Goal: Find contact information: Find contact information

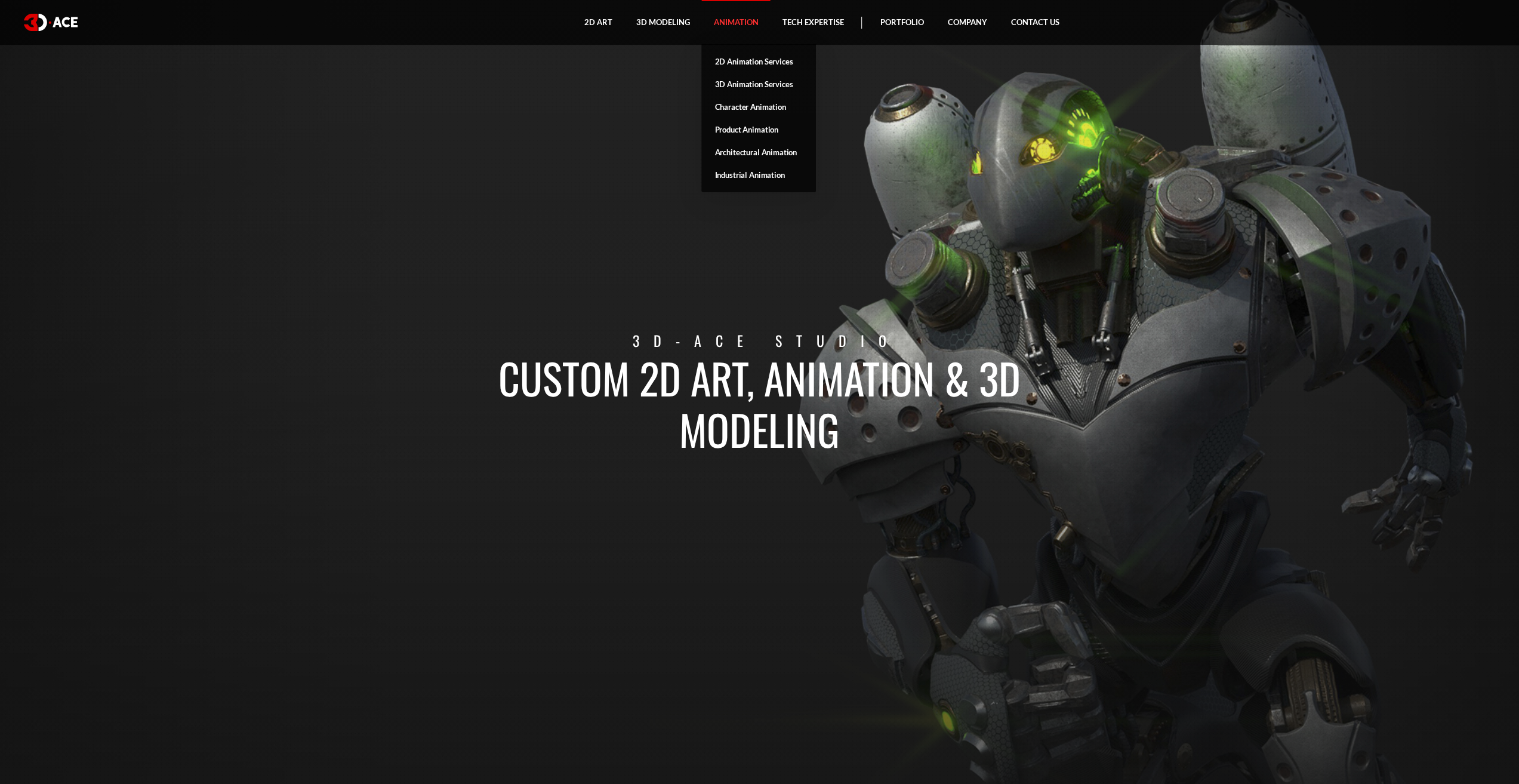
click at [730, 23] on link "Animation" at bounding box center [736, 22] width 68 height 44
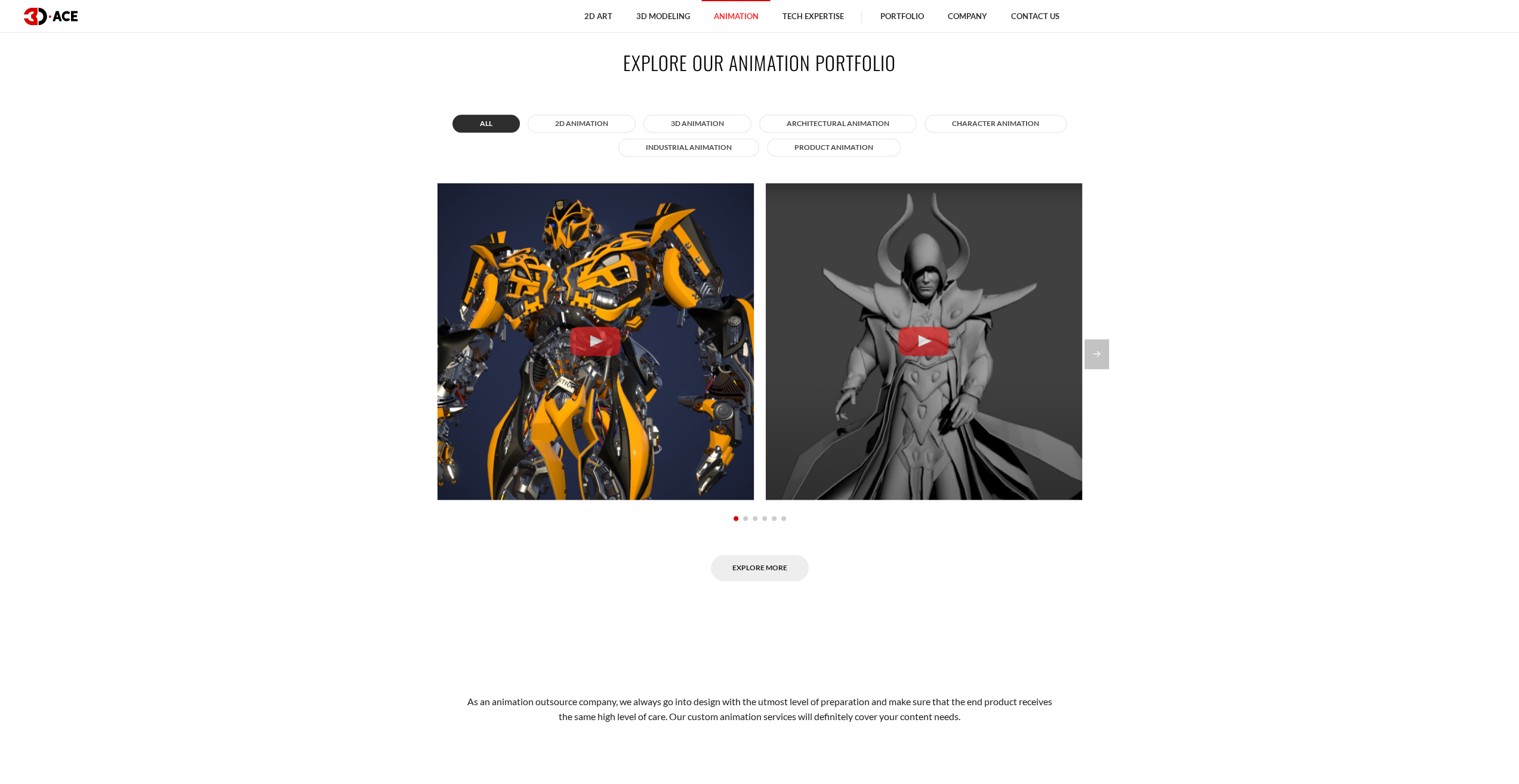
scroll to position [1313, 0]
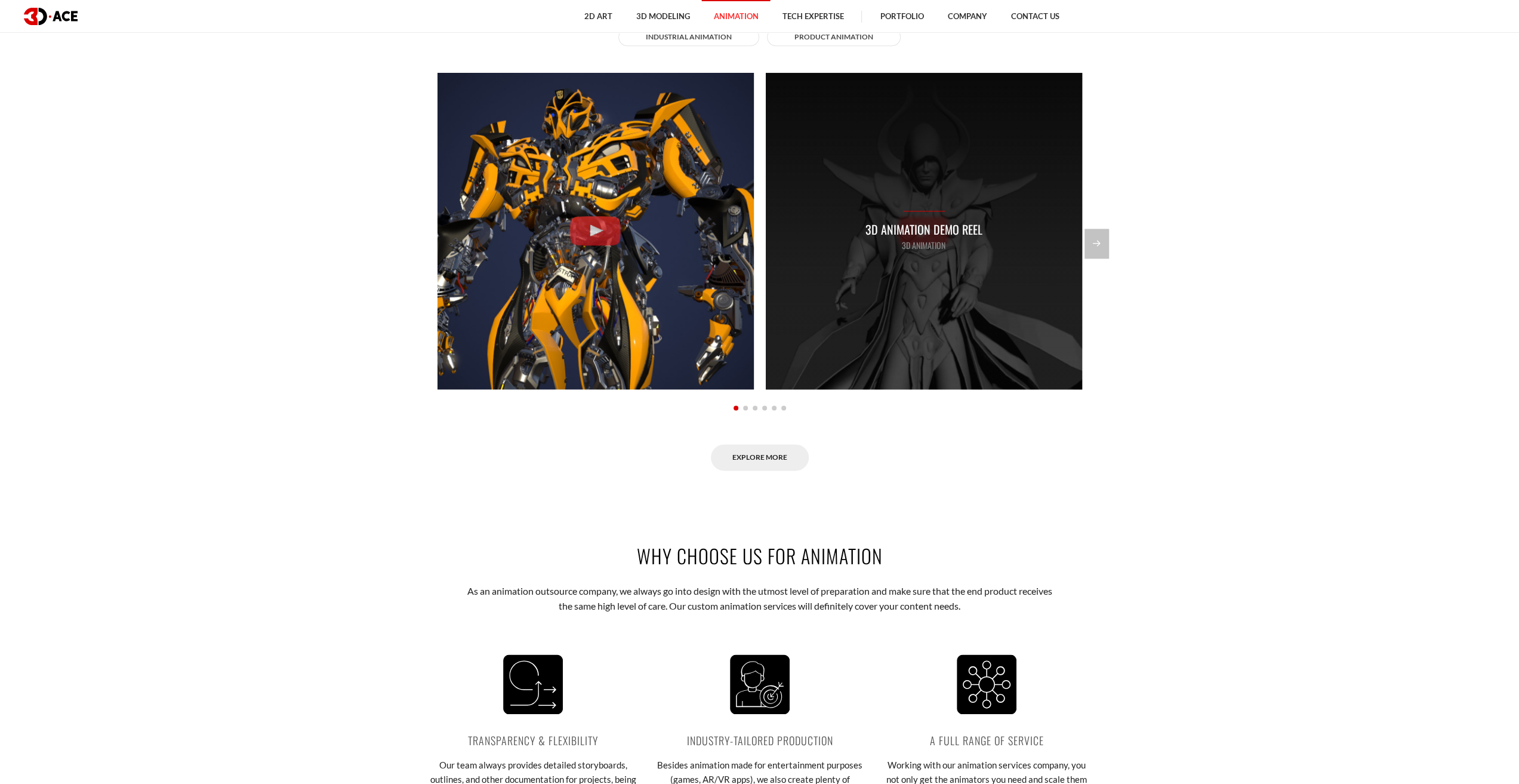
click at [923, 226] on p "3D Animation Demo Reel" at bounding box center [924, 230] width 117 height 19
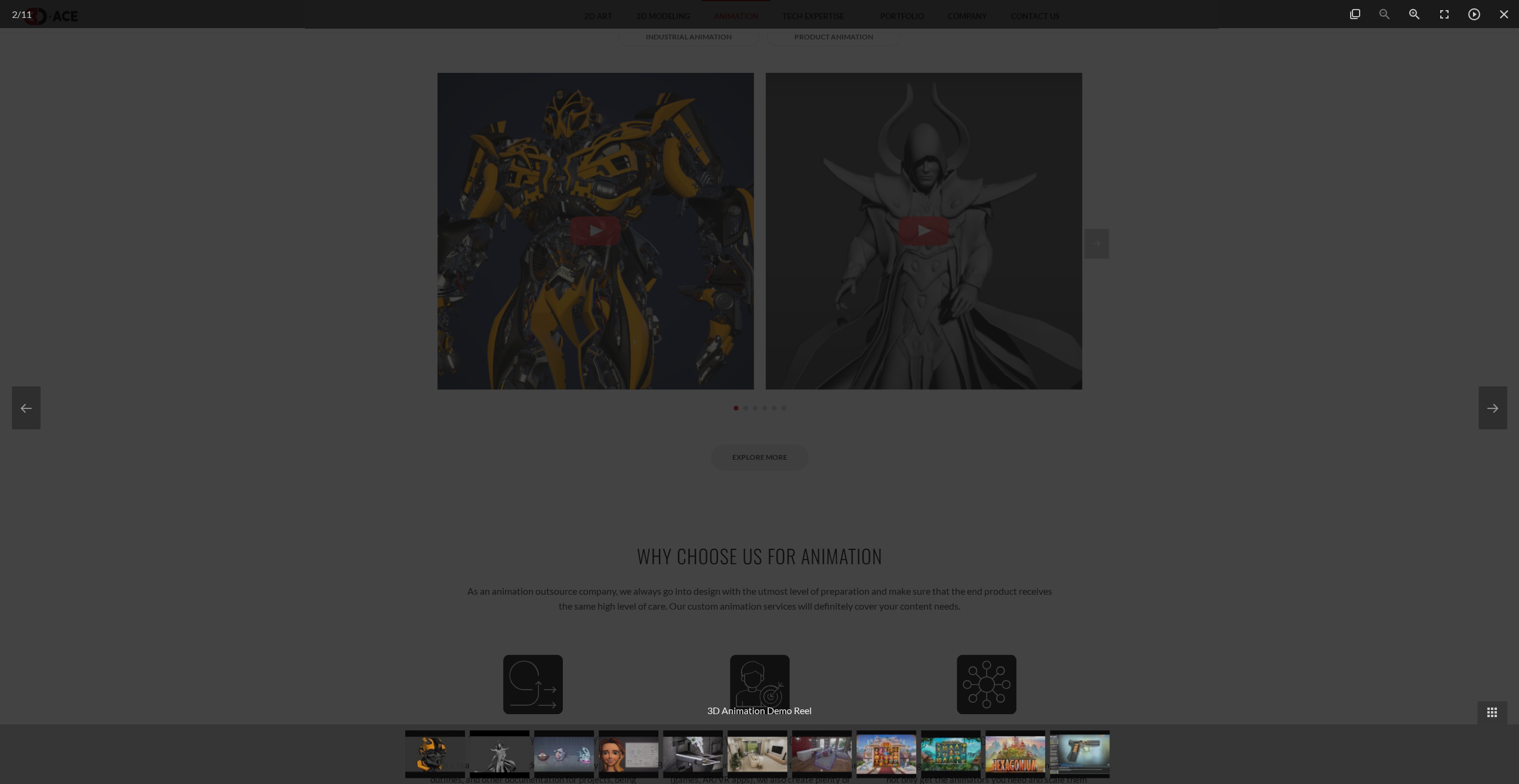
click at [1159, 395] on div at bounding box center [760, 392] width 1519 height 784
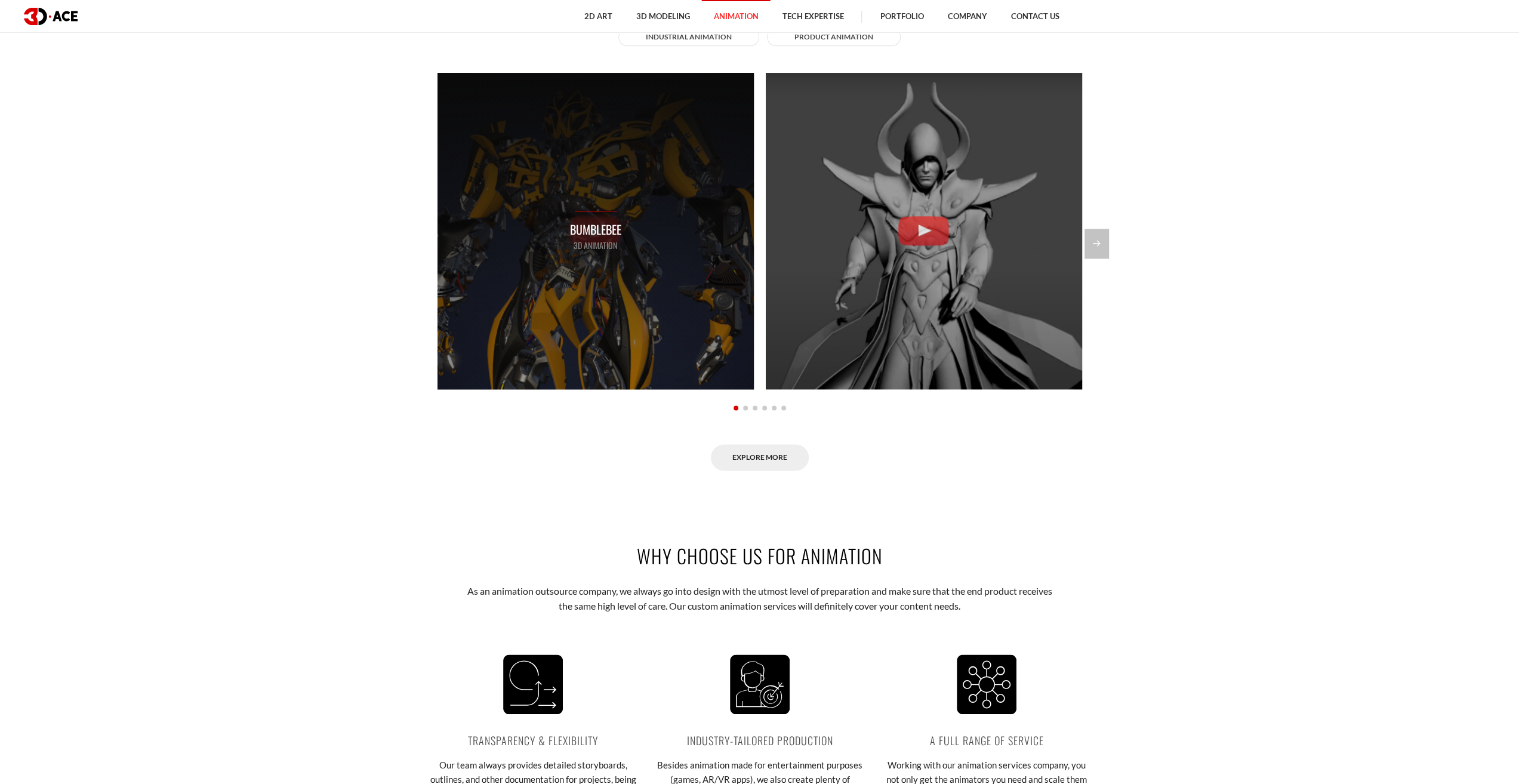
click at [595, 232] on p "Bumblebee" at bounding box center [595, 230] width 51 height 19
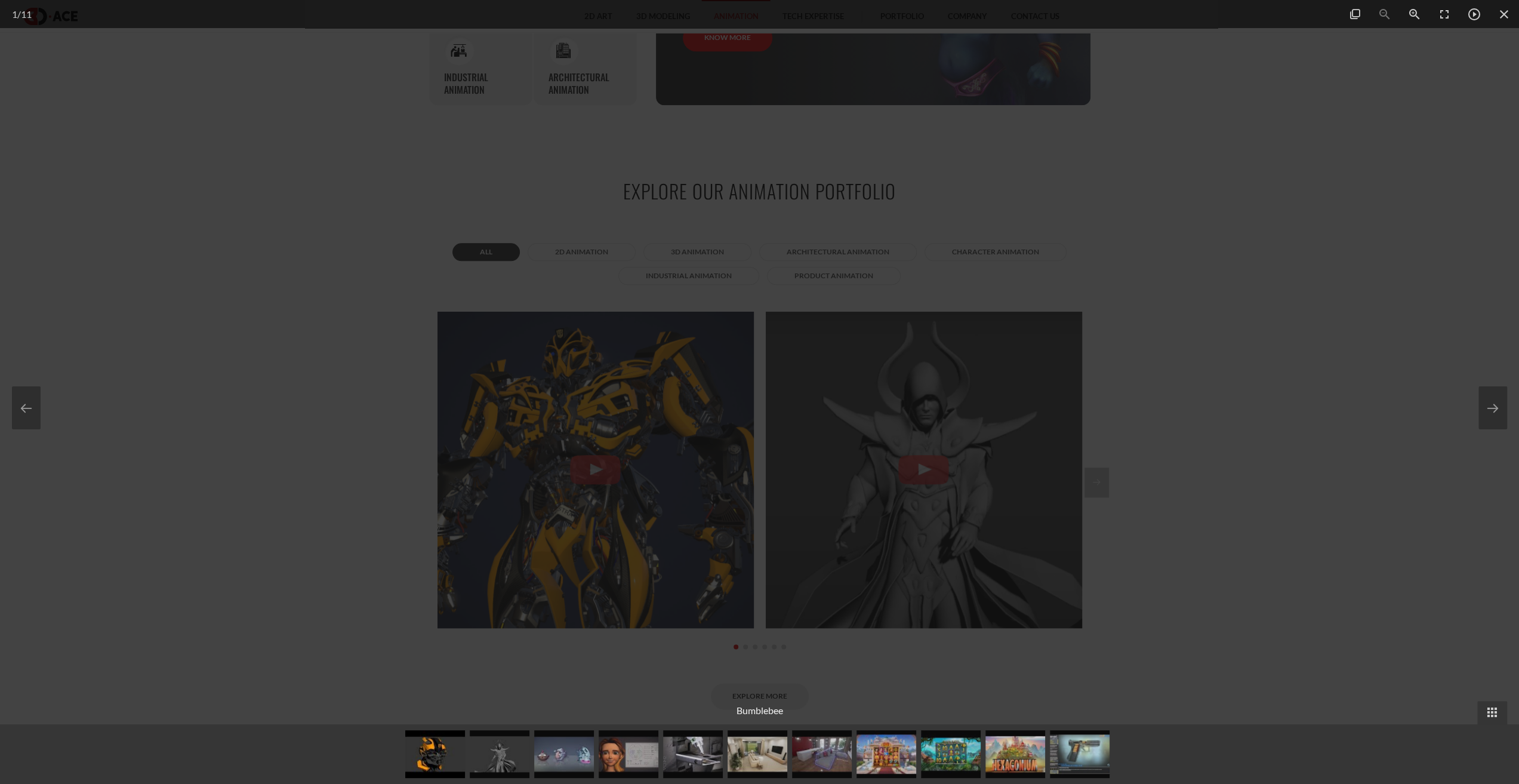
click at [1199, 385] on div at bounding box center [760, 392] width 1519 height 784
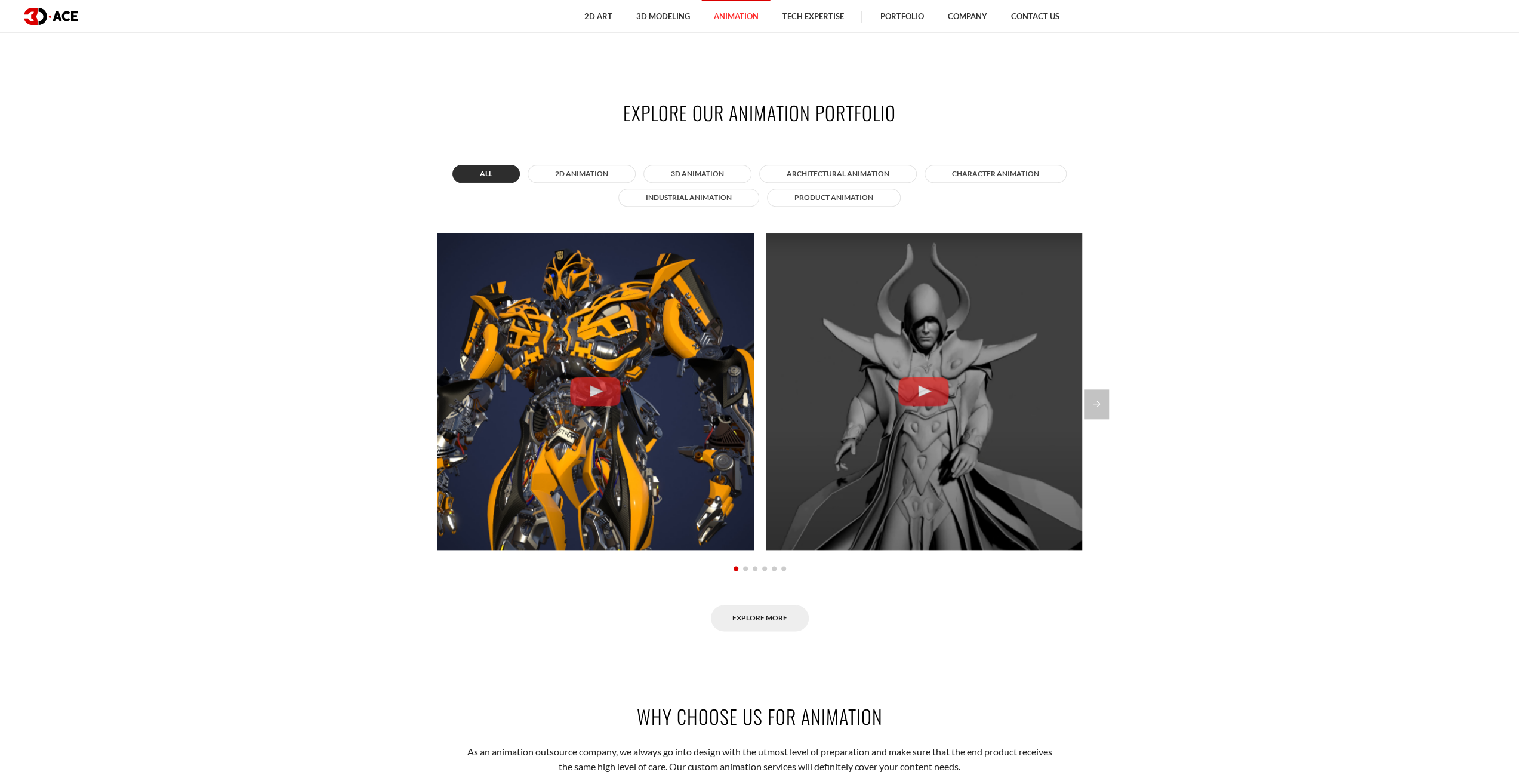
scroll to position [1134, 0]
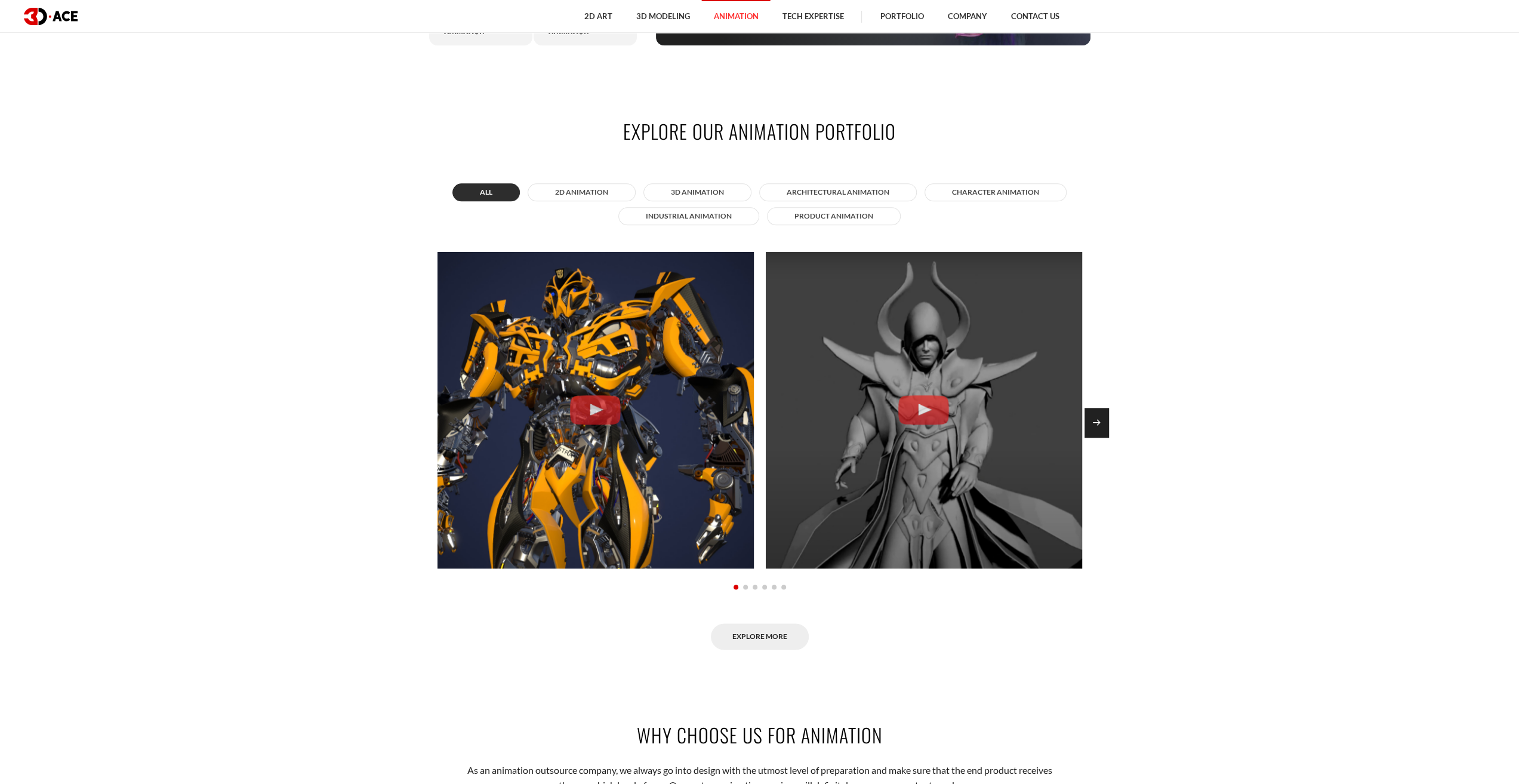
drag, startPoint x: 1102, startPoint y: 436, endPoint x: 1101, endPoint y: 430, distance: 6.1
click at [1101, 433] on section "Explore our animation portfolio All 2D Animation 3D Animation Architectural ani…" at bounding box center [760, 383] width 1519 height 604
click at [1099, 423] on div "Next slide" at bounding box center [1097, 422] width 25 height 30
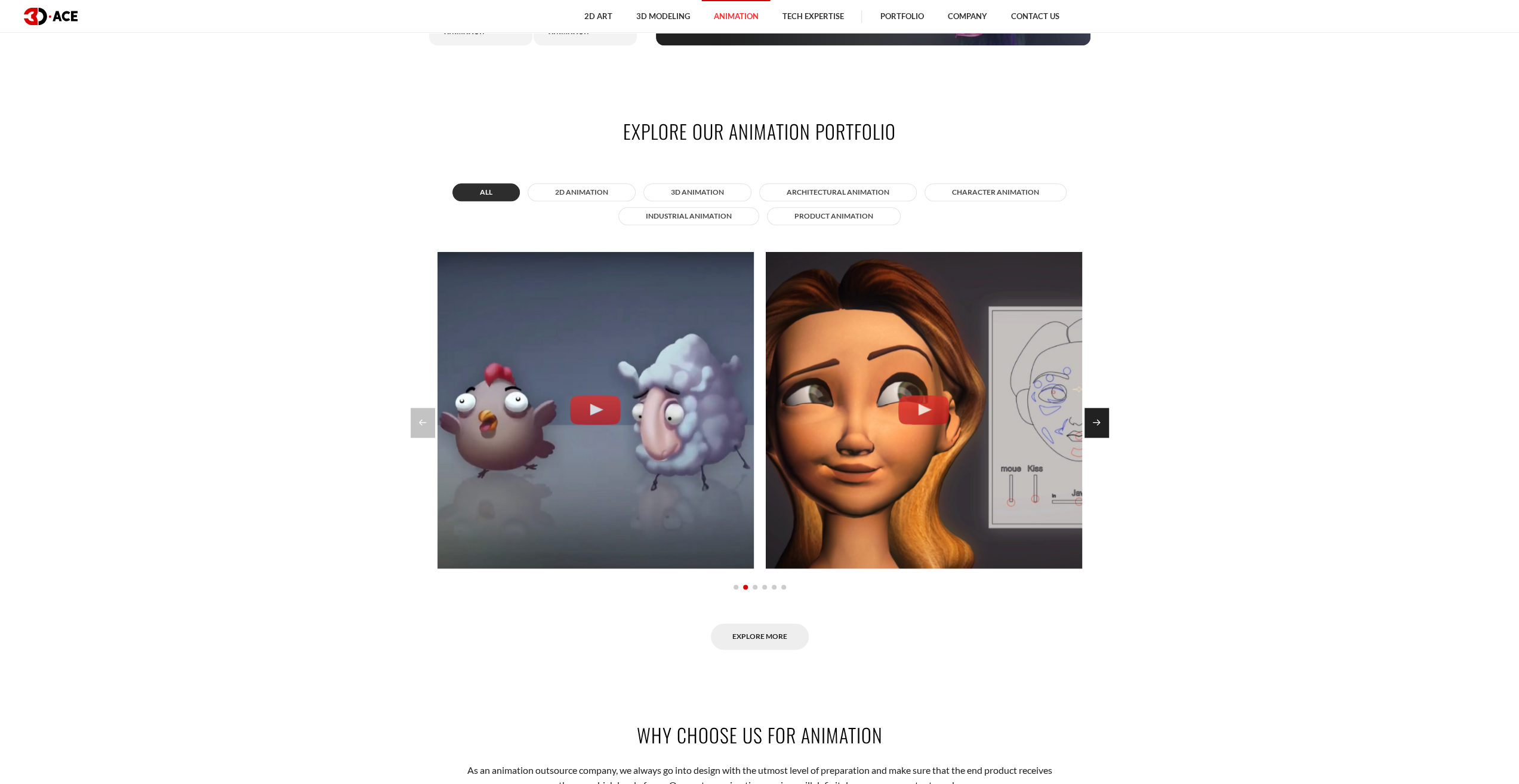
click at [1098, 419] on div "Next slide" at bounding box center [1097, 422] width 25 height 30
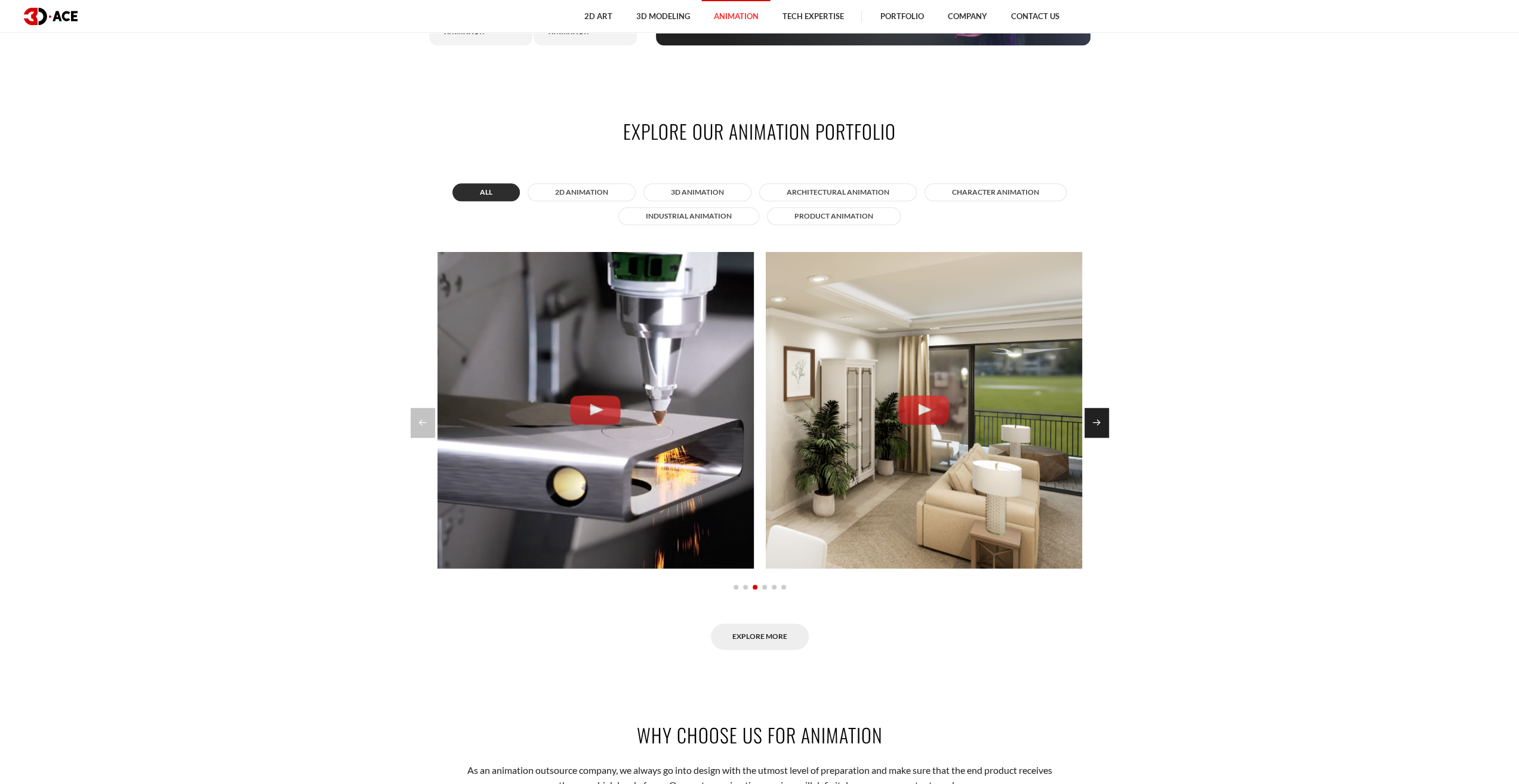
click at [1098, 419] on div "Next slide" at bounding box center [1097, 422] width 25 height 30
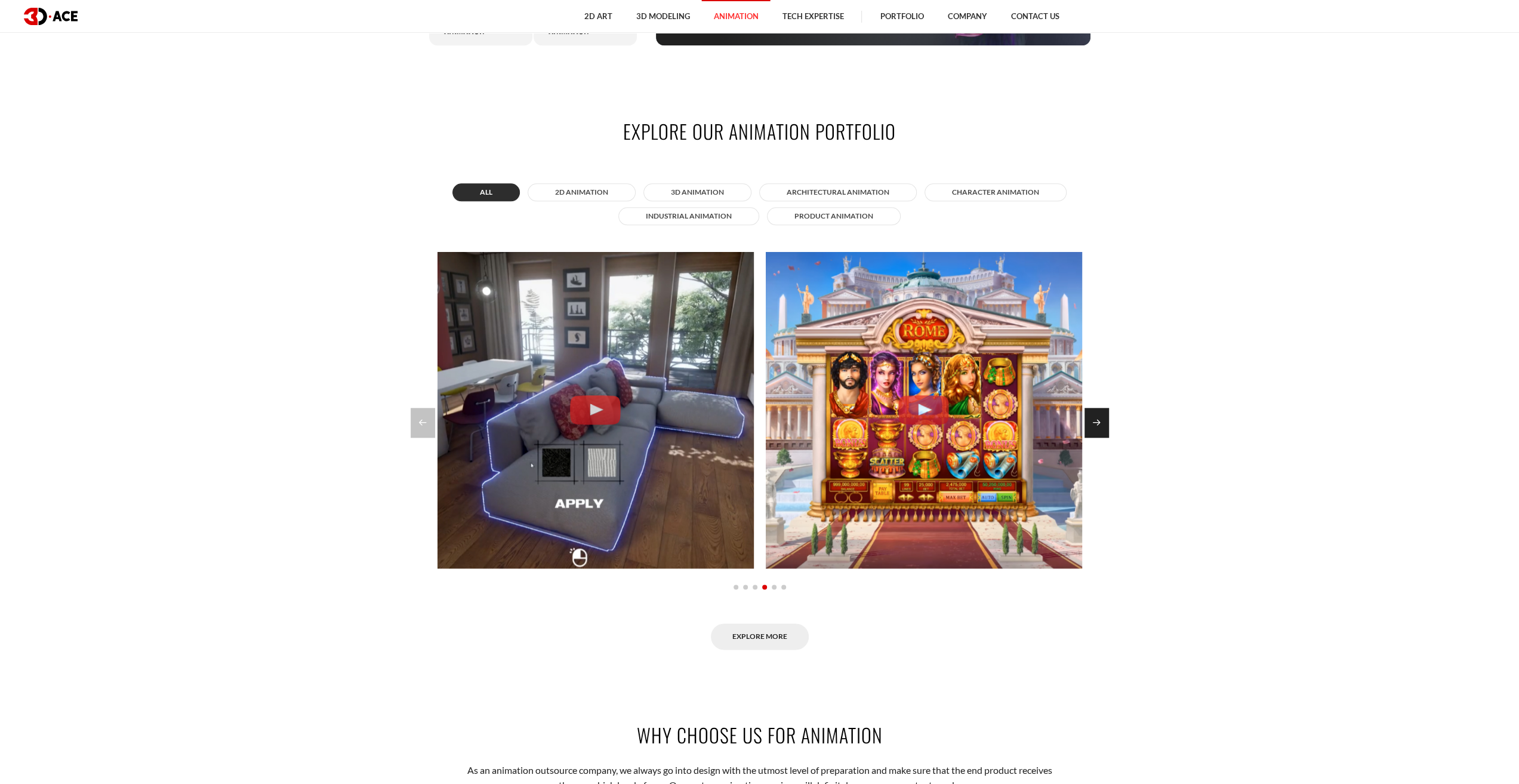
click at [1098, 419] on div "Next slide" at bounding box center [1097, 422] width 25 height 30
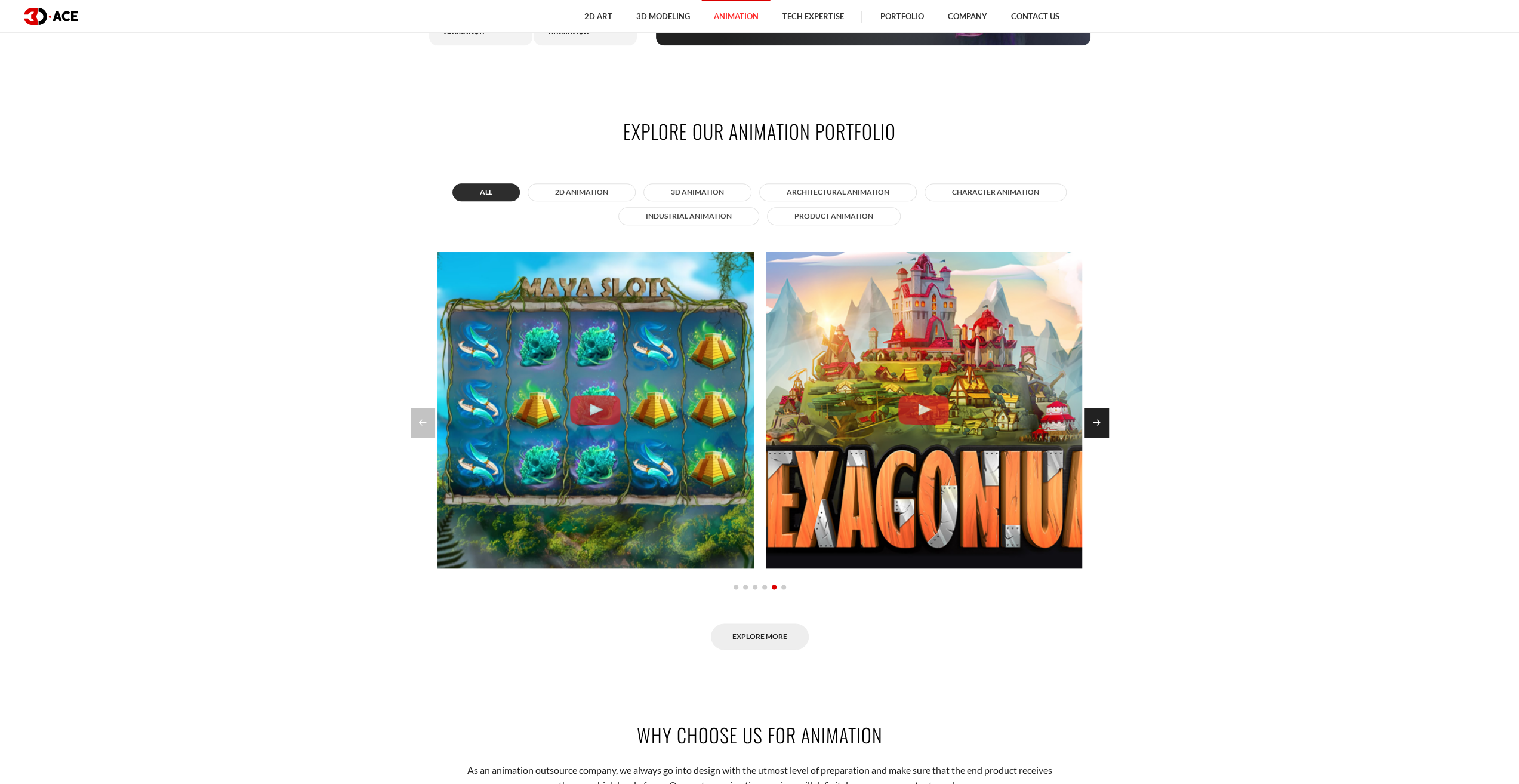
click at [1098, 419] on div "Next slide" at bounding box center [1097, 422] width 25 height 30
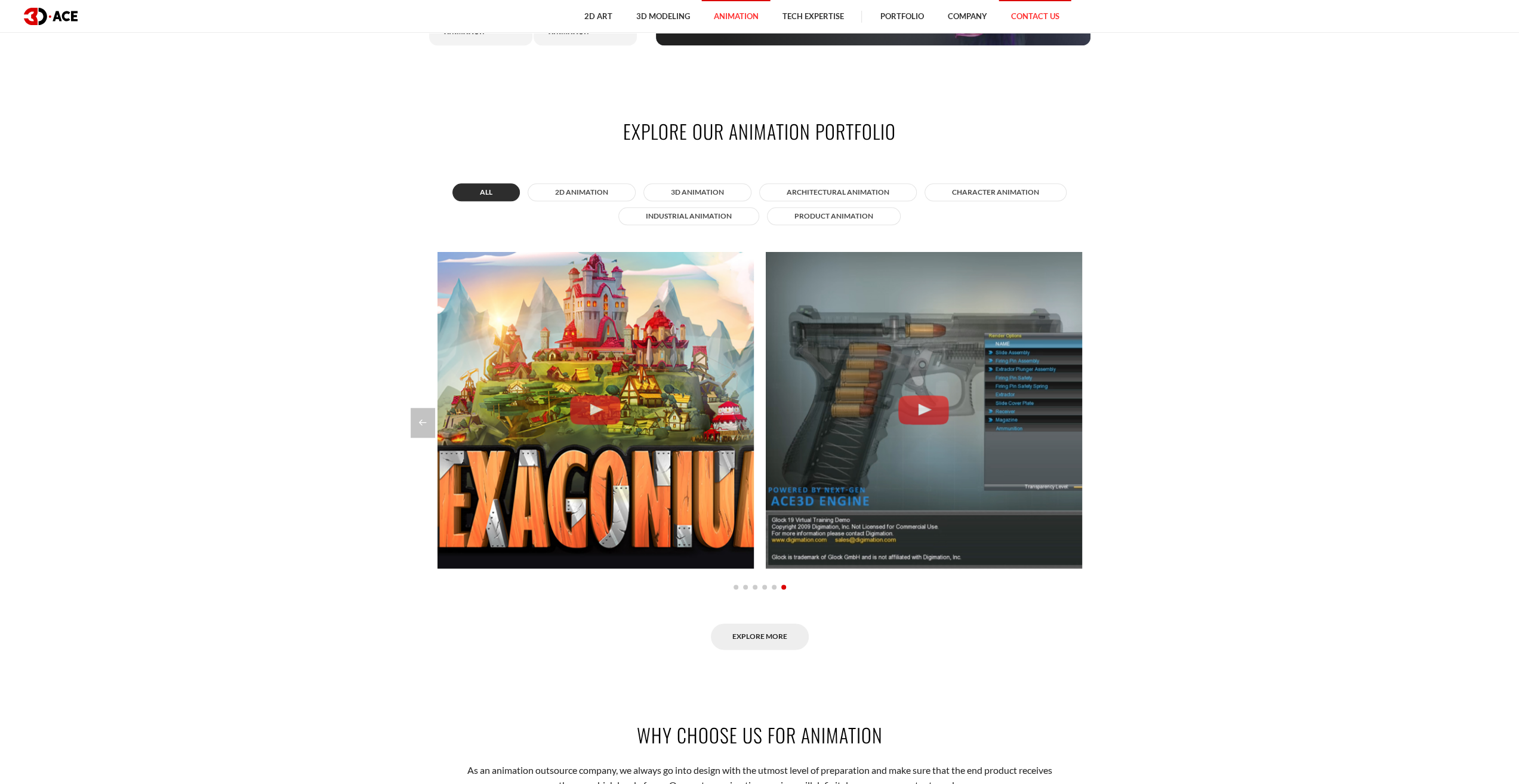
click at [1030, 13] on link "Contact Us" at bounding box center [1035, 16] width 73 height 32
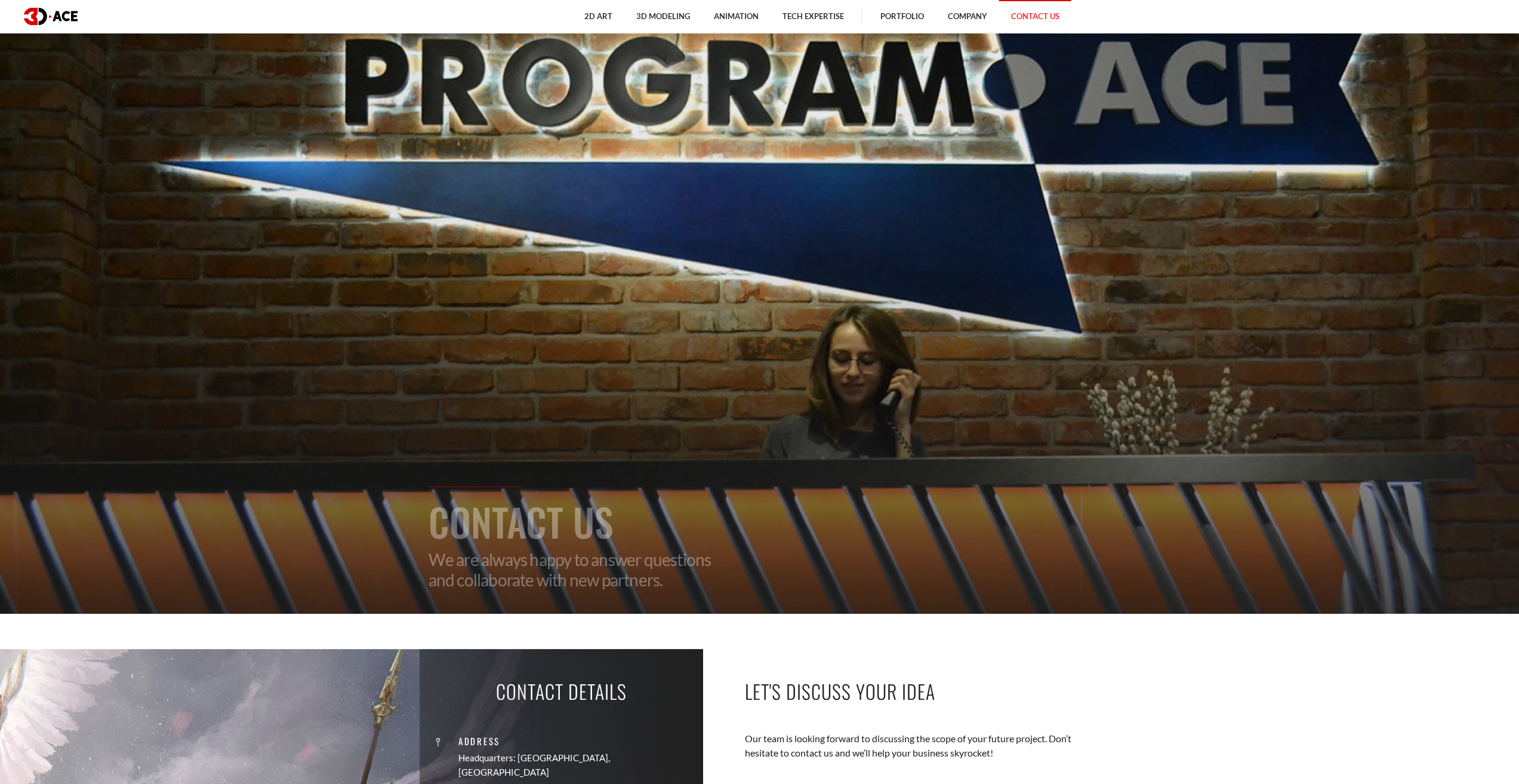
scroll to position [170, 0]
